Goal: Information Seeking & Learning: Learn about a topic

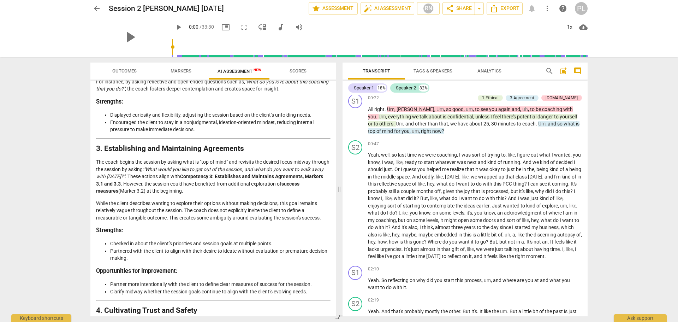
scroll to position [267, 0]
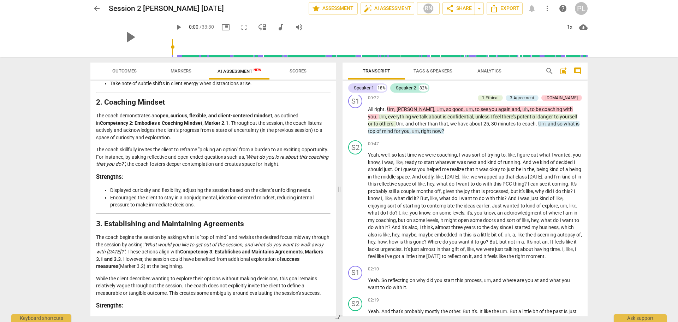
click at [179, 70] on span "Markers" at bounding box center [181, 70] width 21 height 5
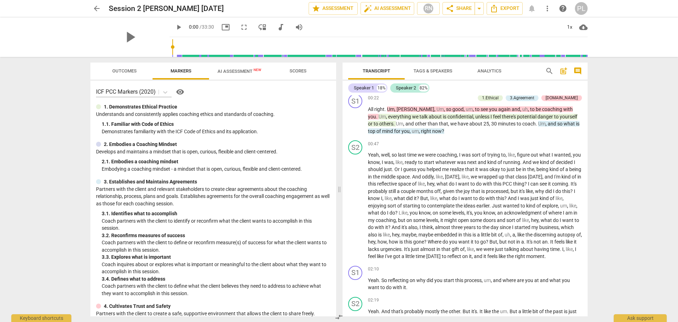
click at [122, 71] on span "Outcomes" at bounding box center [124, 70] width 24 height 5
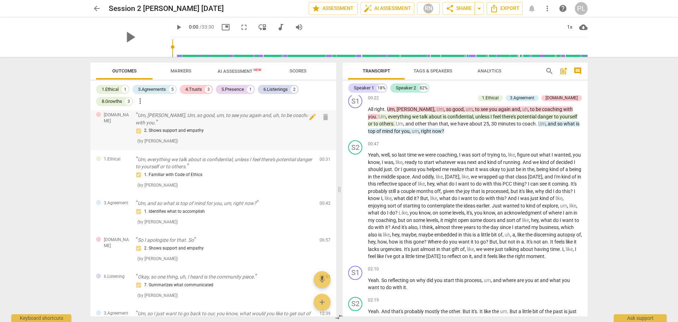
scroll to position [0, 0]
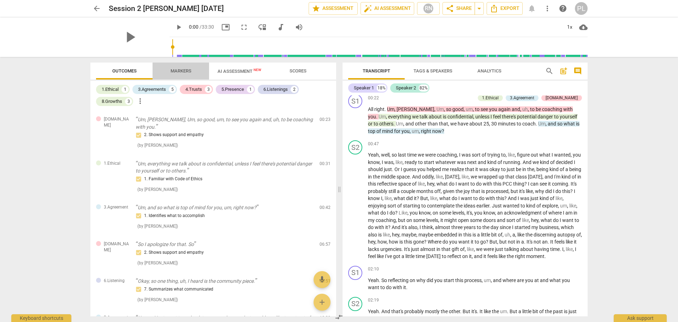
click at [182, 72] on span "Markers" at bounding box center [181, 70] width 21 height 5
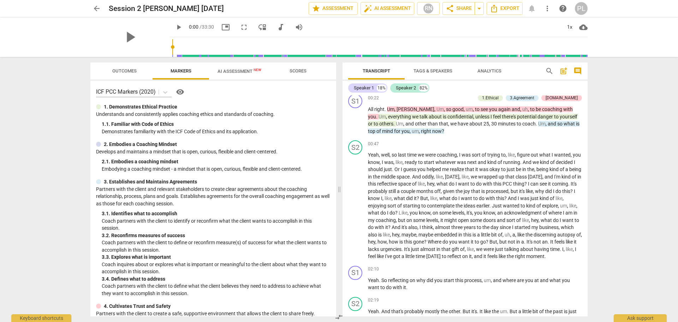
click at [125, 71] on span "Outcomes" at bounding box center [124, 70] width 24 height 5
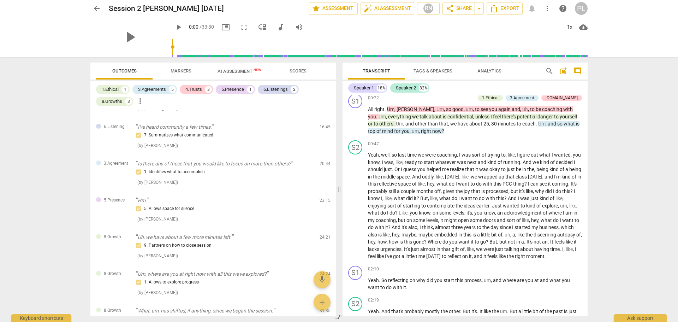
scroll to position [353, 0]
click at [98, 9] on span "arrow_back" at bounding box center [97, 8] width 8 height 8
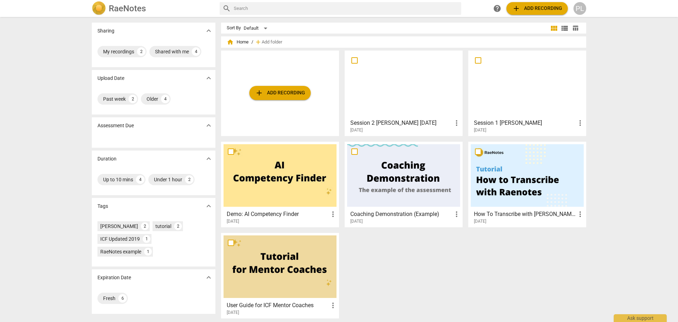
click at [388, 97] on div at bounding box center [403, 84] width 113 height 63
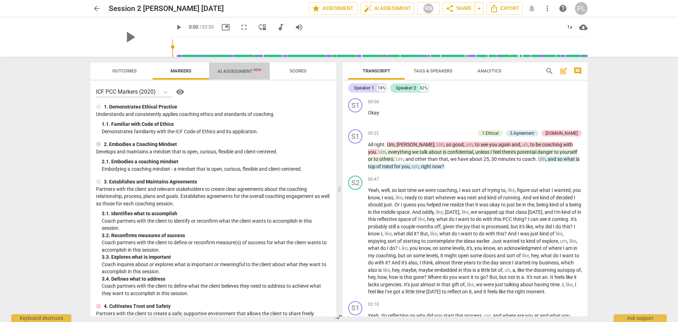
click at [235, 72] on span "AI Assessment New" at bounding box center [240, 71] width 44 height 5
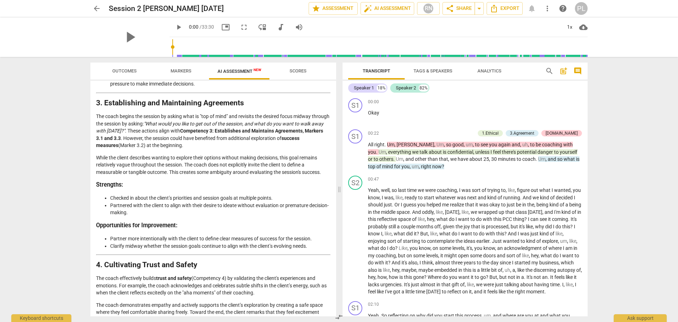
scroll to position [389, 0]
drag, startPoint x: 130, startPoint y: 228, endPoint x: 169, endPoint y: 229, distance: 39.2
click at [169, 229] on h3 "Opportunities for Improvement:" at bounding box center [213, 225] width 235 height 7
click at [158, 235] on li "Partner more intentionally with the client to define clear measures of success …" at bounding box center [220, 238] width 220 height 7
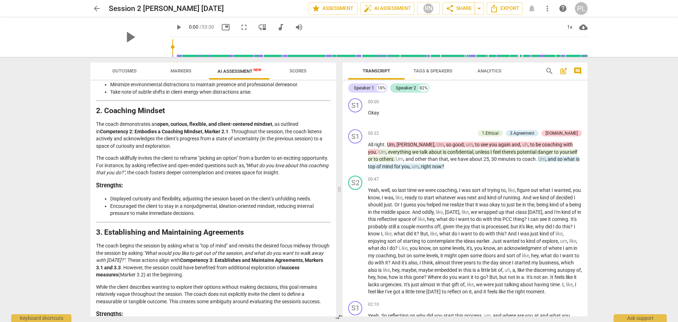
scroll to position [247, 0]
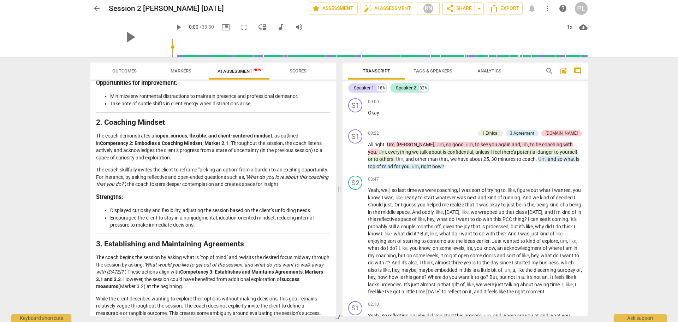
click at [122, 71] on span "Outcomes" at bounding box center [124, 70] width 24 height 5
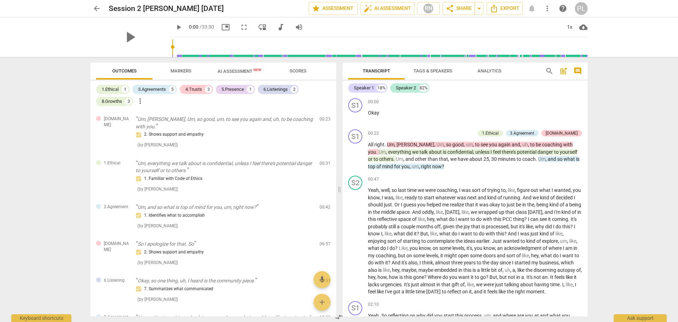
scroll to position [0, 0]
click at [233, 71] on span "AI Assessment New" at bounding box center [240, 71] width 44 height 5
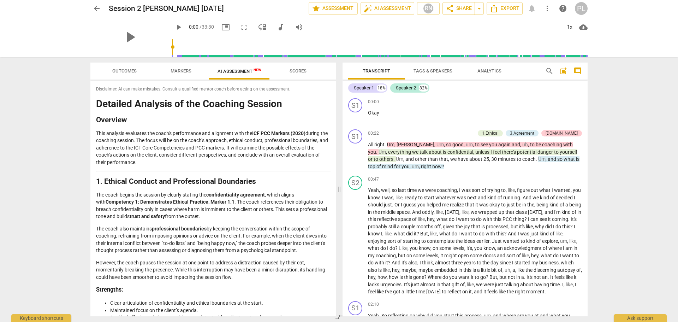
click at [96, 10] on span "arrow_back" at bounding box center [97, 8] width 8 height 8
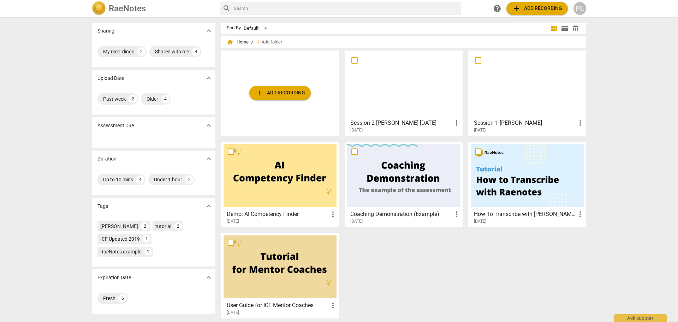
click at [578, 8] on div "PL" at bounding box center [580, 8] width 13 height 13
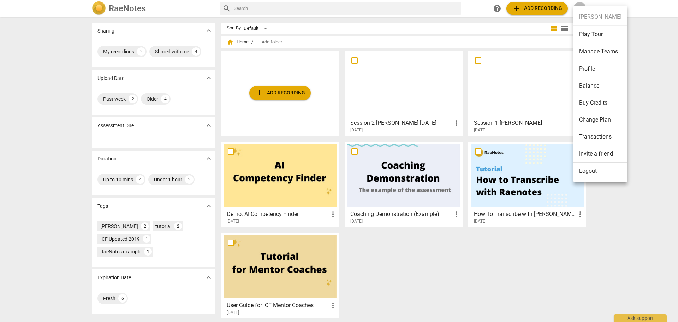
click at [593, 102] on li "Buy Credits" at bounding box center [601, 102] width 54 height 17
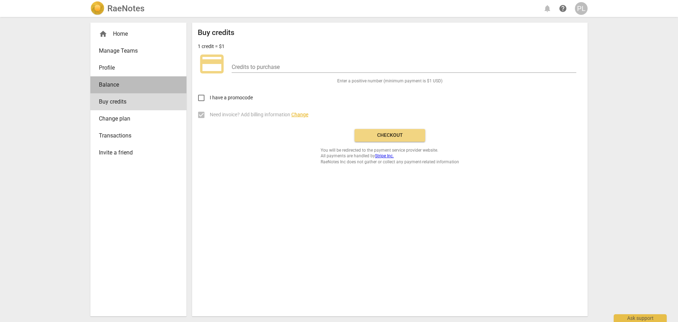
click at [111, 85] on span "Balance" at bounding box center [135, 85] width 73 height 8
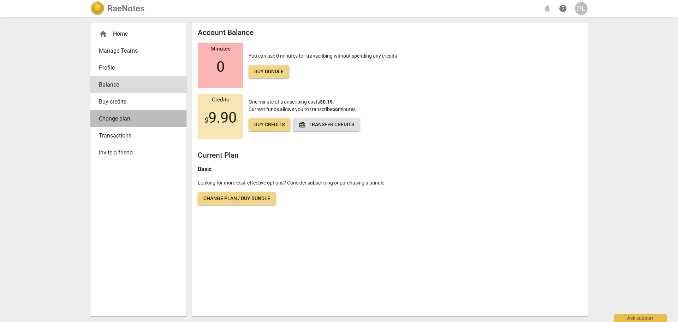
click at [129, 119] on span "Change plan" at bounding box center [135, 118] width 73 height 8
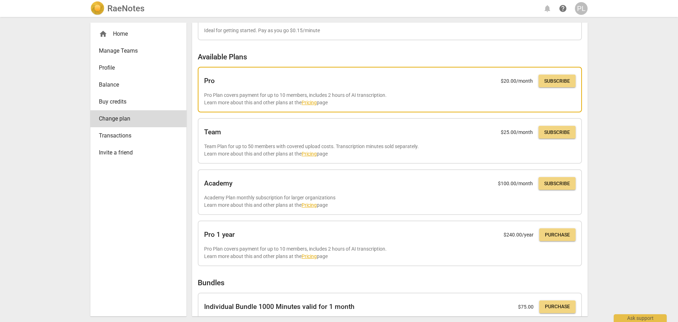
scroll to position [35, 0]
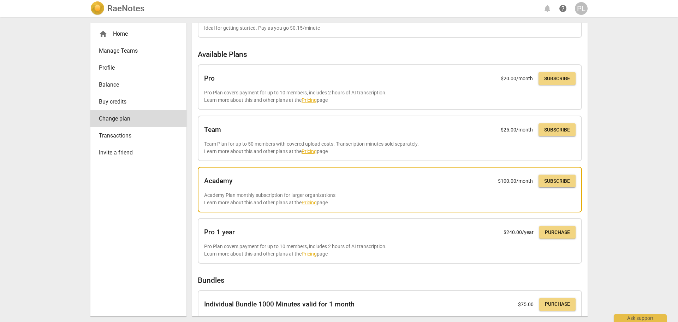
click at [313, 203] on link "Pricing" at bounding box center [309, 203] width 15 height 6
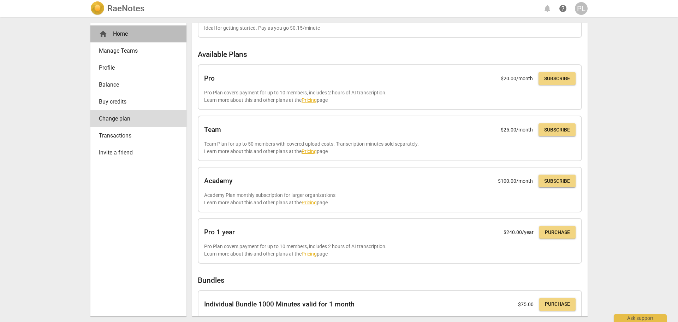
click at [124, 33] on div "home Home" at bounding box center [135, 34] width 73 height 8
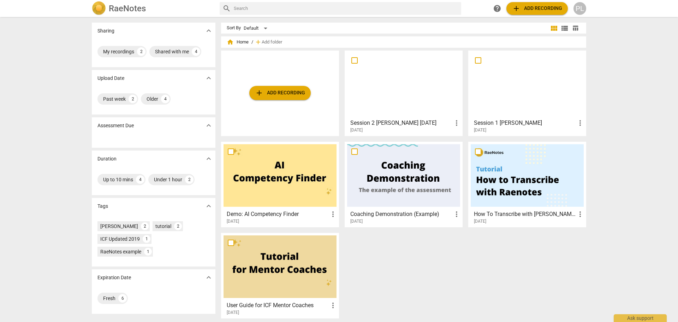
click at [532, 9] on span "add Add recording" at bounding box center [537, 8] width 50 height 8
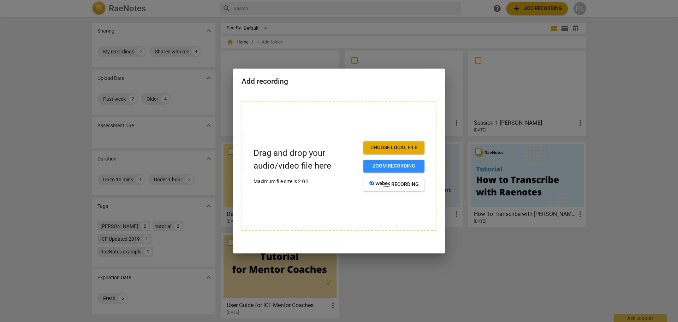
click at [381, 33] on div at bounding box center [339, 161] width 678 height 322
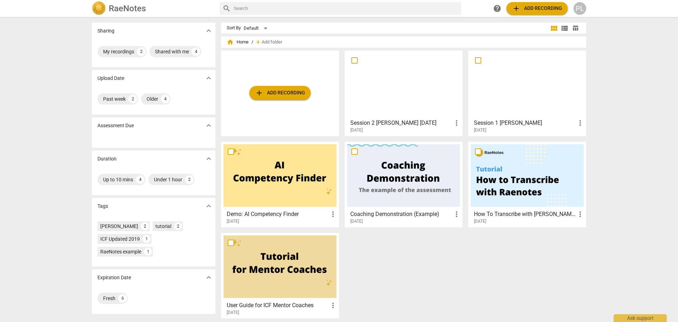
click at [401, 101] on div at bounding box center [403, 84] width 113 height 63
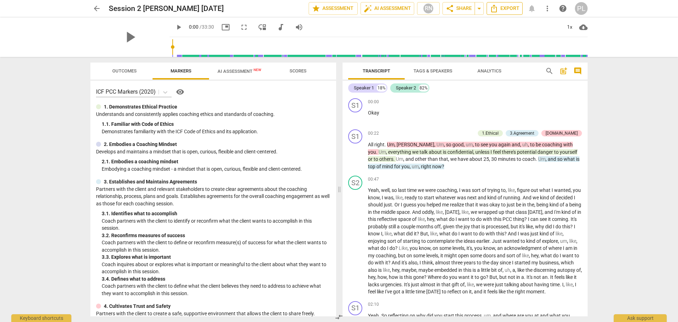
click at [504, 11] on span "Export" at bounding box center [505, 8] width 30 height 8
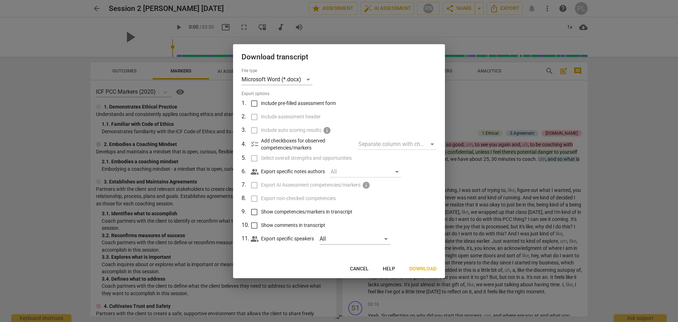
click at [419, 29] on div at bounding box center [339, 161] width 678 height 322
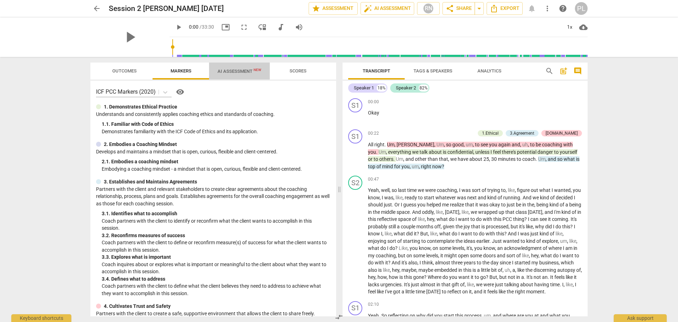
click at [231, 72] on span "AI Assessment New" at bounding box center [240, 71] width 44 height 5
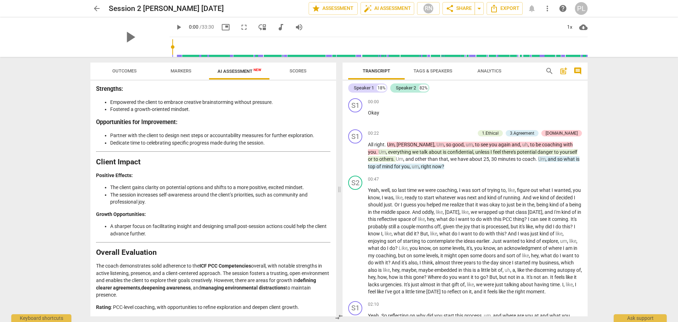
scroll to position [1221, 0]
drag, startPoint x: 96, startPoint y: 308, endPoint x: 139, endPoint y: 311, distance: 42.5
click at [139, 311] on div "Disclaimer: AI can make mistakes. Consult a qualified mentor coach before actin…" at bounding box center [213, 199] width 246 height 236
click at [151, 298] on p "The coach demonstrates solid adherence to the ICF PCC Competencies overall, wit…" at bounding box center [213, 280] width 235 height 36
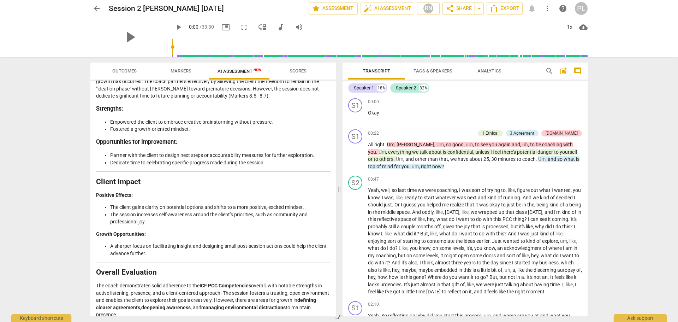
scroll to position [1186, 0]
click at [120, 70] on span "Outcomes" at bounding box center [124, 70] width 24 height 5
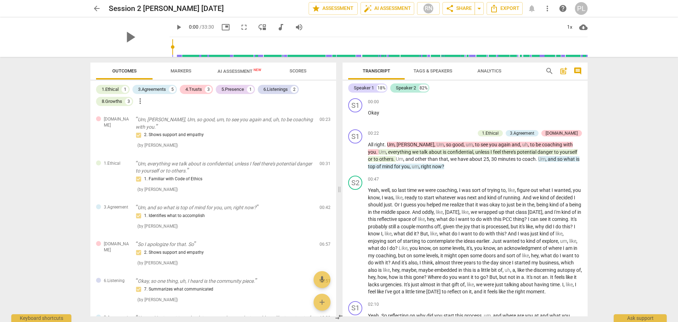
click at [177, 71] on span "Markers" at bounding box center [181, 70] width 21 height 5
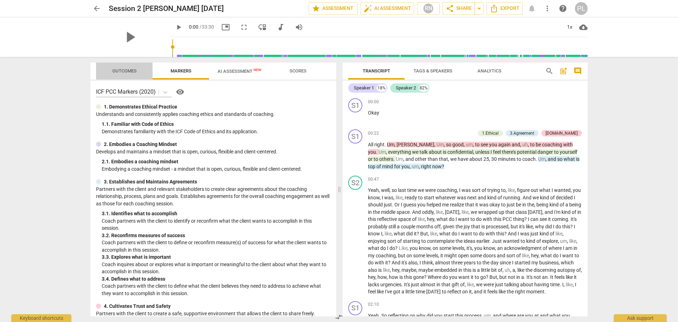
click at [120, 71] on span "Outcomes" at bounding box center [124, 70] width 24 height 5
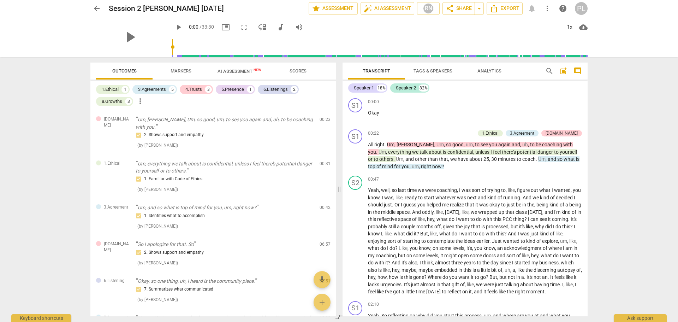
click at [173, 71] on span "Markers" at bounding box center [181, 70] width 21 height 5
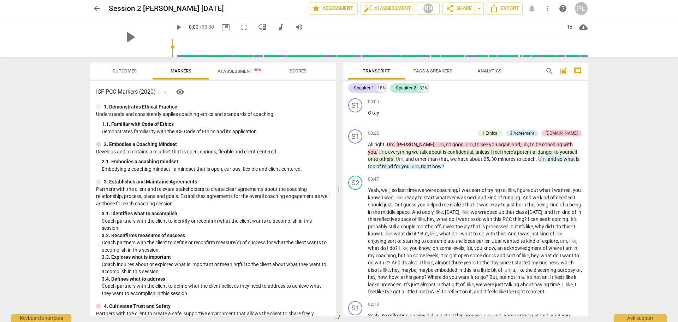
click at [130, 145] on p "2. Embodies a Coaching Mindset" at bounding box center [140, 144] width 73 height 7
drag, startPoint x: 130, startPoint y: 144, endPoint x: 175, endPoint y: 144, distance: 44.5
click at [175, 144] on p "2. Embodies a Coaching Mindset" at bounding box center [140, 144] width 73 height 7
click at [191, 140] on div "ICF PCC Markers (2020) visibility 1. Demonstrates Ethical Practice Understands …" at bounding box center [213, 199] width 246 height 236
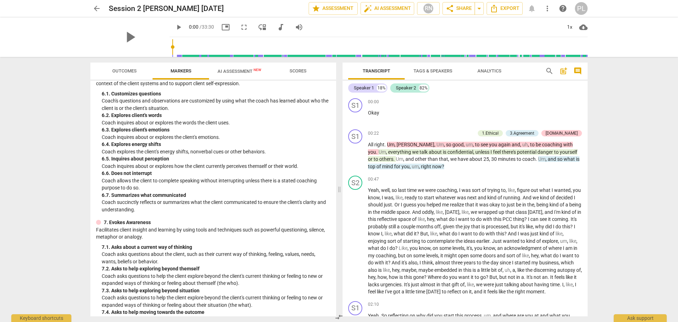
scroll to position [495, 0]
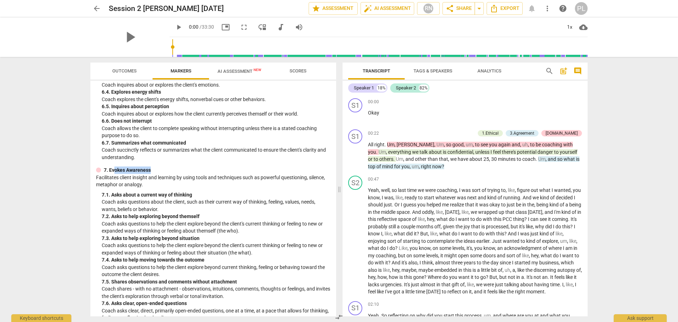
drag, startPoint x: 115, startPoint y: 177, endPoint x: 165, endPoint y: 178, distance: 50.5
click at [165, 174] on div "7. Evokes Awareness" at bounding box center [213, 169] width 235 height 7
click at [171, 174] on div "7. Evokes Awareness" at bounding box center [213, 169] width 235 height 7
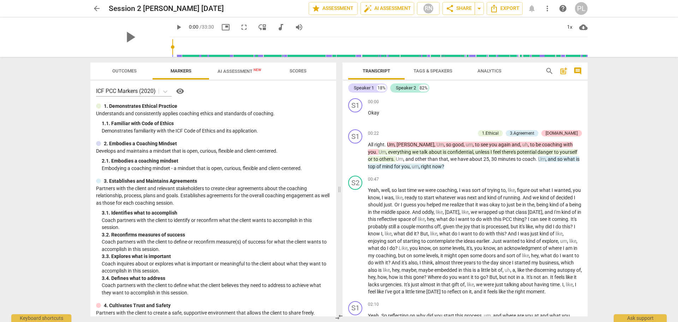
scroll to position [0, 0]
click at [227, 69] on span "AI Assessment New" at bounding box center [240, 71] width 44 height 5
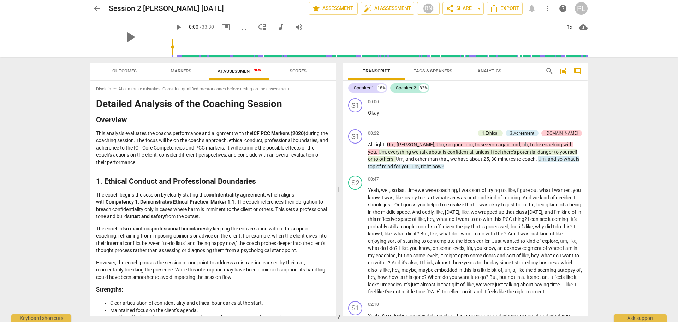
click at [97, 6] on span "arrow_back" at bounding box center [97, 8] width 8 height 8
